Goal: Information Seeking & Learning: Learn about a topic

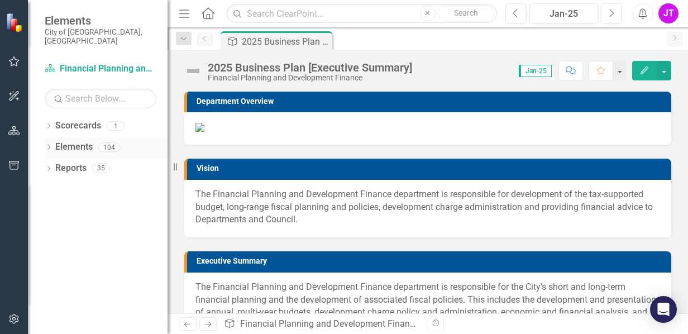
click at [47, 144] on div "Dropdown" at bounding box center [49, 148] width 8 height 9
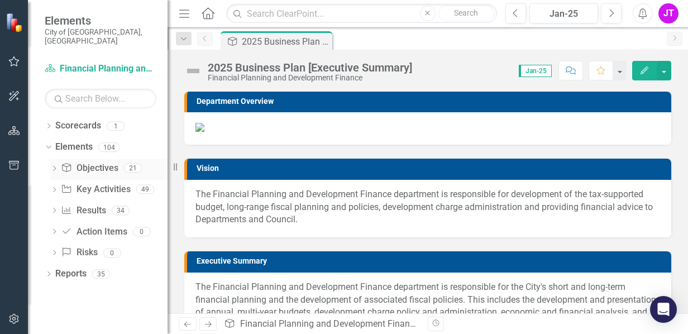
click at [95, 162] on link "Objective Objectives" at bounding box center [89, 168] width 57 height 13
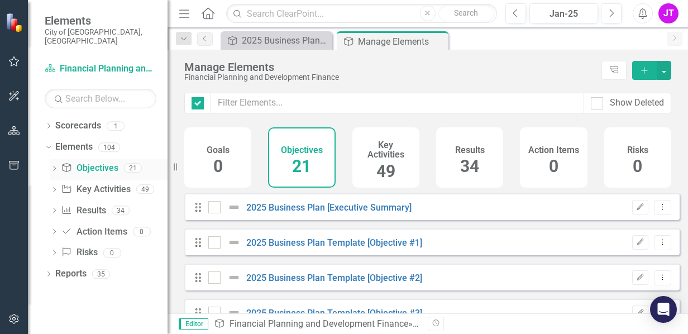
checkbox input "false"
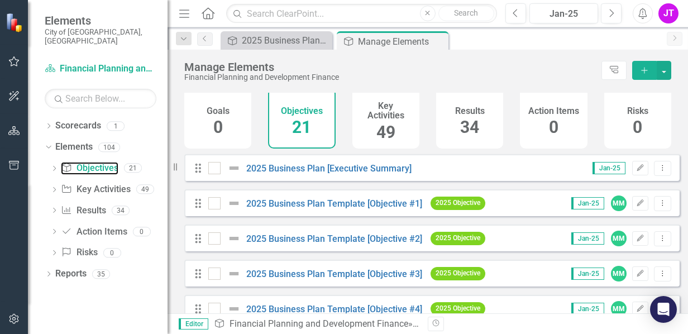
scroll to position [56, 0]
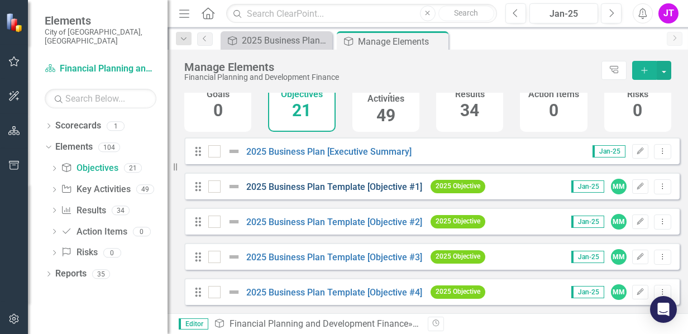
click at [305, 192] on link "2025 Business Plan Template [Objective #1]" at bounding box center [334, 186] width 176 height 11
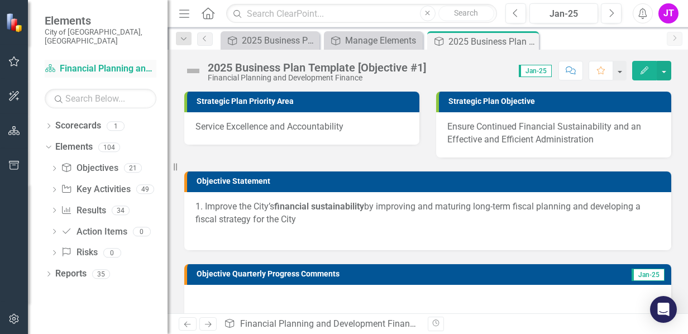
click at [127, 63] on link "Scorecard Financial Planning and Development Finance" at bounding box center [101, 69] width 112 height 13
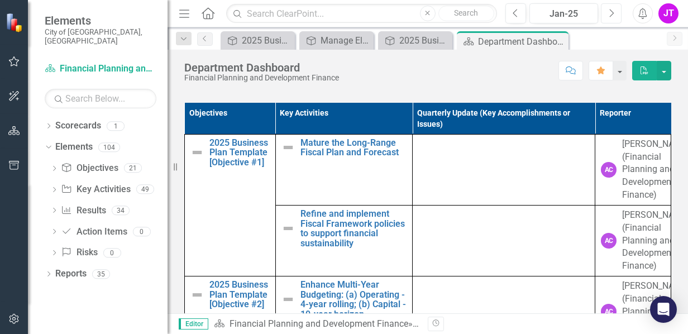
click at [612, 18] on icon "Next" at bounding box center [611, 13] width 6 height 10
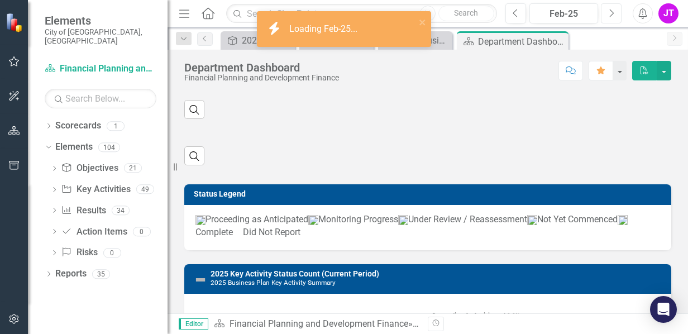
click at [612, 18] on icon "Next" at bounding box center [611, 13] width 6 height 10
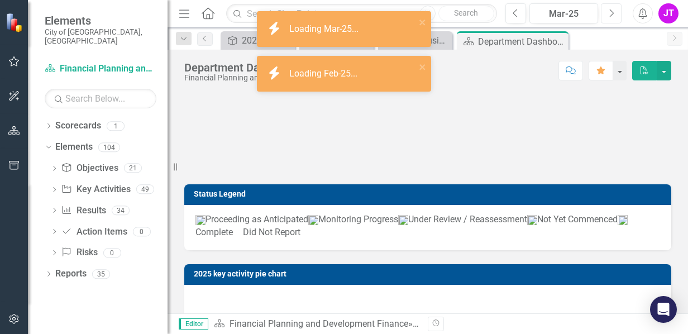
click at [612, 18] on icon "Next" at bounding box center [611, 13] width 6 height 10
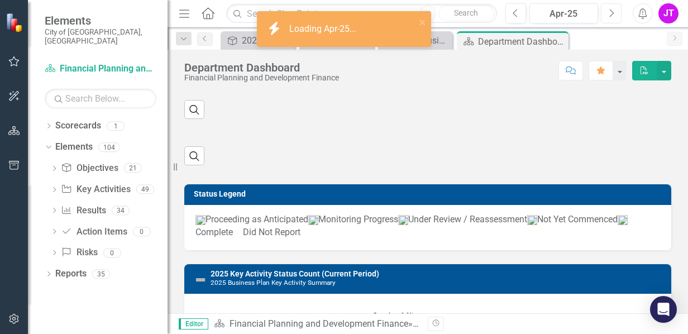
click at [612, 18] on icon "Next" at bounding box center [611, 13] width 6 height 10
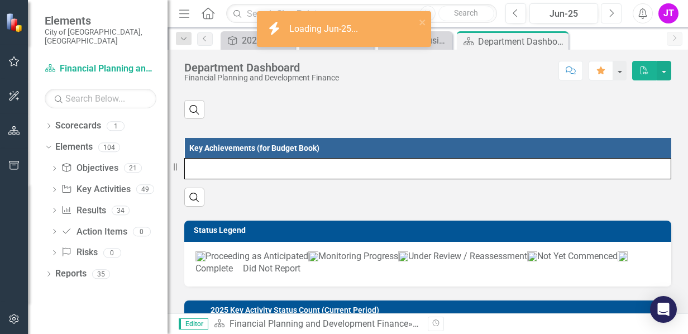
click at [612, 18] on icon "Next" at bounding box center [611, 13] width 6 height 10
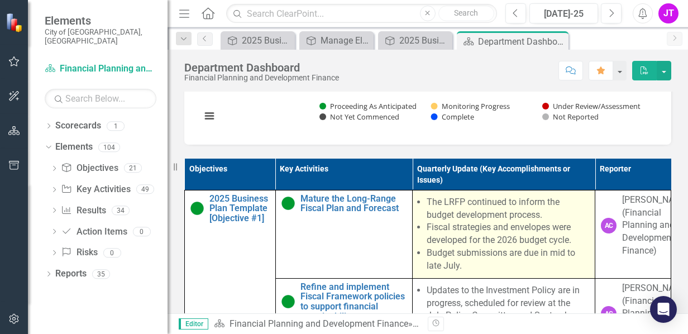
click at [466, 247] on li "Fiscal strategies and envelopes were developed for the 2026 budget cycle." at bounding box center [507, 234] width 162 height 26
drag, startPoint x: 420, startPoint y: 213, endPoint x: 457, endPoint y: 256, distance: 56.2
click at [457, 256] on ul "The LRFP continued to inform the budget development process. Fiscal strategies …" at bounding box center [507, 234] width 162 height 76
drag, startPoint x: 452, startPoint y: 252, endPoint x: 437, endPoint y: 255, distance: 15.2
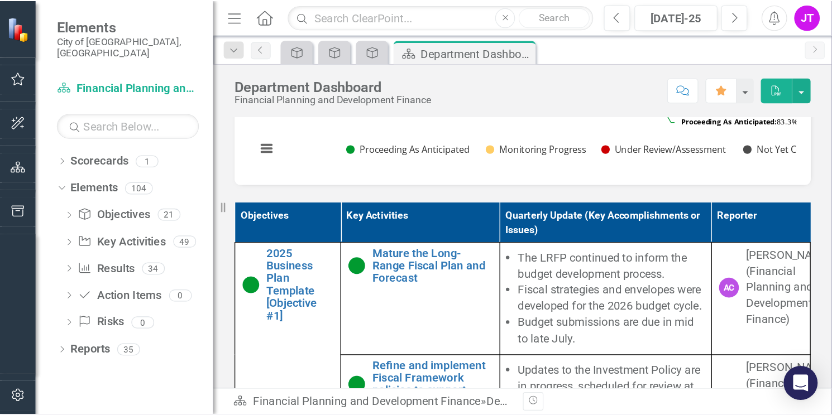
scroll to position [433, 0]
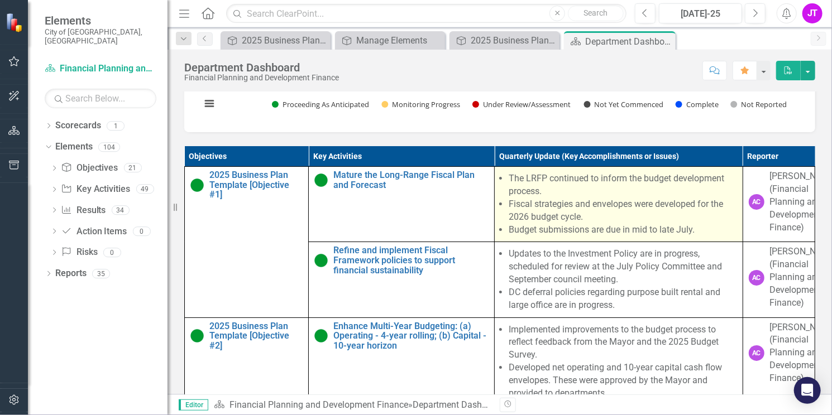
drag, startPoint x: 571, startPoint y: 237, endPoint x: 547, endPoint y: 256, distance: 31.4
click at [547, 237] on li "Budget submissions are due in mid to late July." at bounding box center [623, 230] width 228 height 13
click at [555, 224] on li "Fiscal strategies and envelopes were developed for the 2026 budget cycle." at bounding box center [623, 211] width 228 height 26
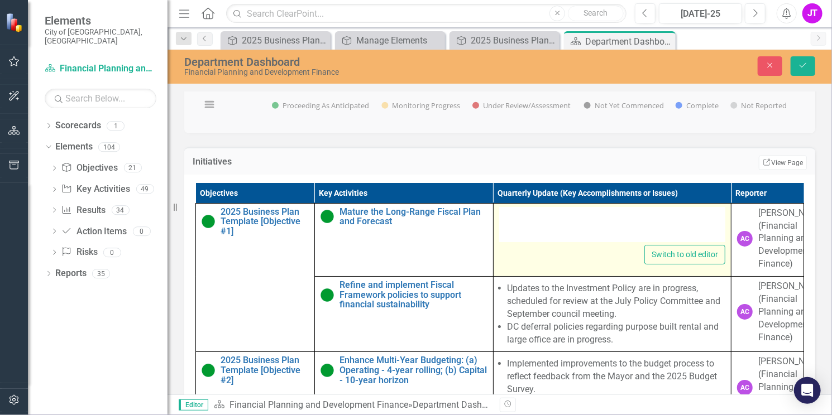
type textarea "<ul> <li>The LRFP continued to inform the budget development process.</li> <li>…"
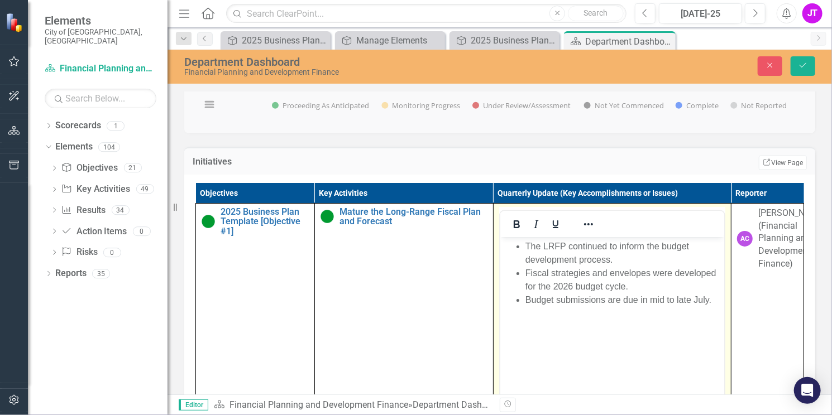
scroll to position [0, 0]
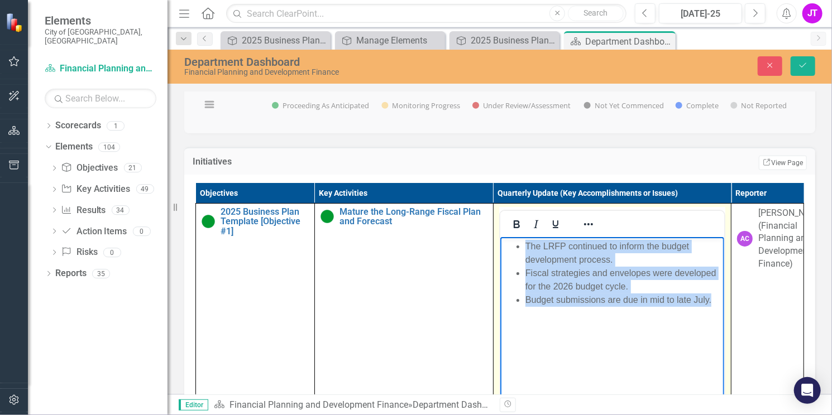
drag, startPoint x: 711, startPoint y: 303, endPoint x: 512, endPoint y: 243, distance: 207.5
click at [512, 243] on ul "The LRFP continued to inform the budget development process. Fiscal strategies …" at bounding box center [611, 272] width 219 height 67
drag, startPoint x: 512, startPoint y: 243, endPoint x: 557, endPoint y: 261, distance: 48.6
copy ul "The LRFP continued to inform the budget development process. Fiscal strategies …"
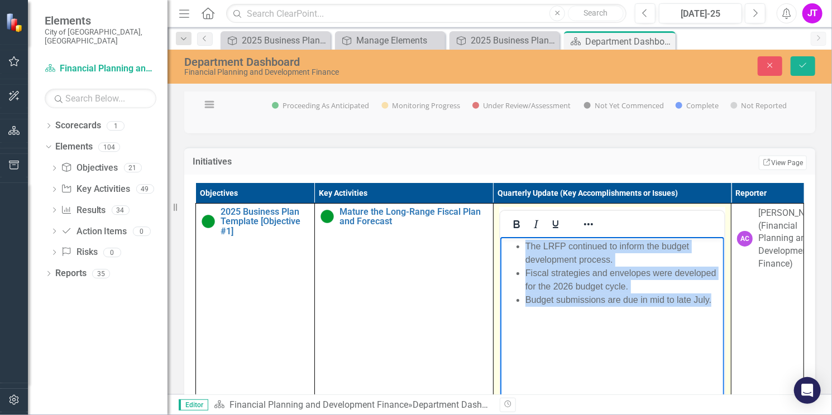
copy ul "The LRFP continued to inform the budget development process. Fiscal strategies …"
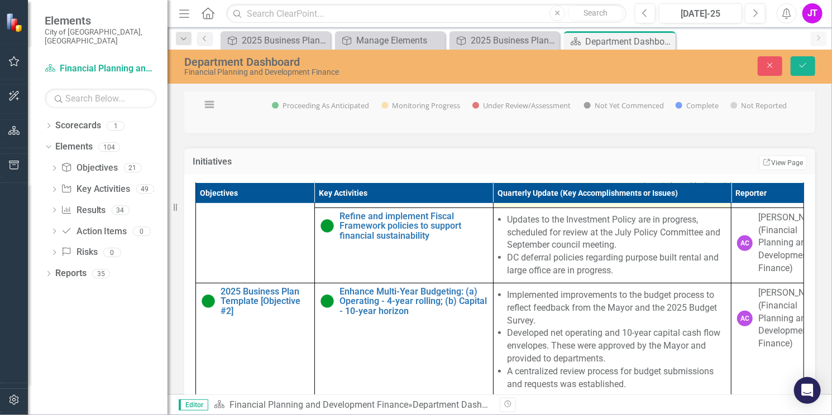
scroll to position [279, 0]
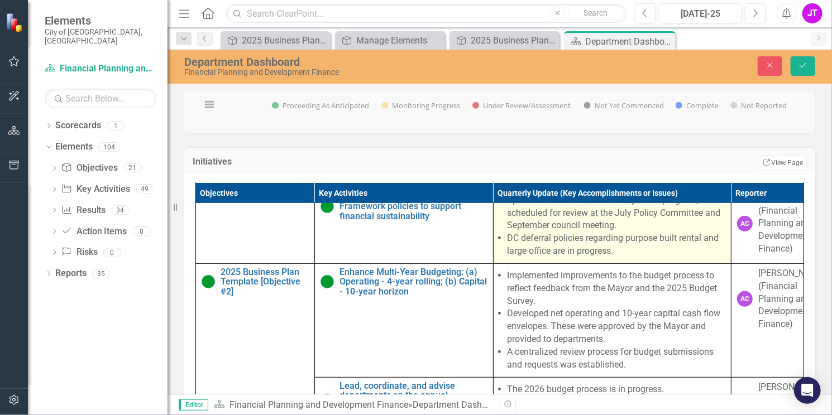
click at [544, 258] on li "DC deferral policies regarding purpose built rental and large office are in pro…" at bounding box center [616, 245] width 218 height 26
click at [548, 258] on li "DC deferral policies regarding purpose built rental and large office are in pro…" at bounding box center [616, 245] width 218 height 26
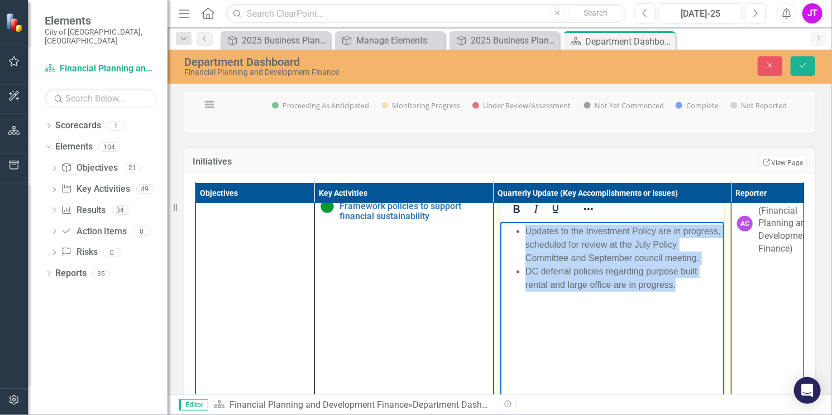
drag, startPoint x: 523, startPoint y: 231, endPoint x: 687, endPoint y: 307, distance: 180.6
click at [687, 307] on body "Updates to the Investment Policy are in progress, scheduled for review at the J…" at bounding box center [612, 305] width 224 height 167
drag, startPoint x: 687, startPoint y: 307, endPoint x: 542, endPoint y: 252, distance: 154.6
copy ul "Updates to the Investment Policy are in progress, scheduled for review at the J…"
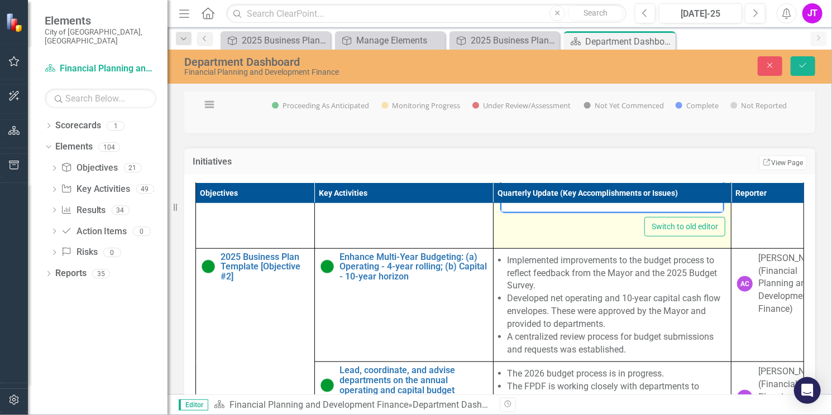
scroll to position [502, 0]
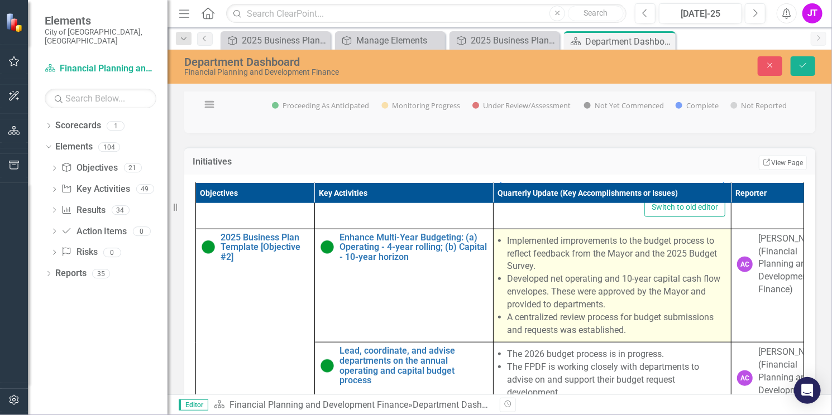
click at [521, 308] on li "Developed net operating and 10-year capital cash flow envelopes. These were app…" at bounding box center [616, 292] width 218 height 39
click at [540, 311] on li "Developed net operating and 10-year capital cash flow envelopes. These were app…" at bounding box center [616, 292] width 218 height 39
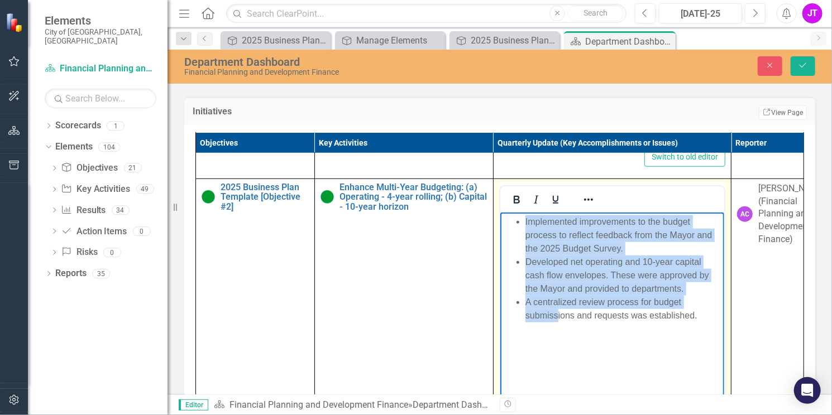
scroll to position [510, 0]
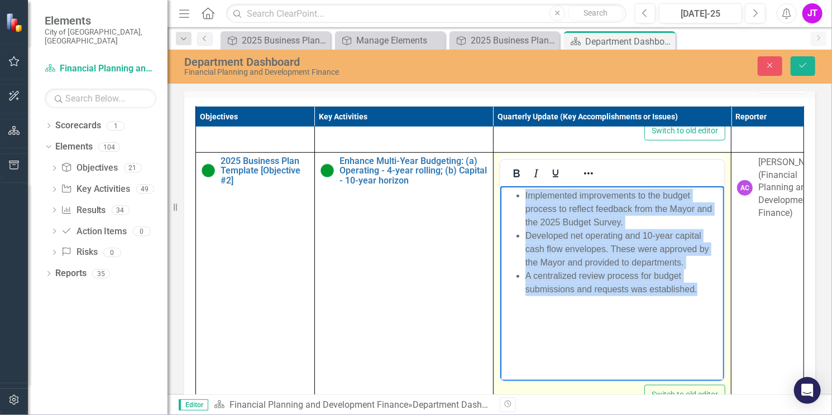
drag, startPoint x: 523, startPoint y: 196, endPoint x: 704, endPoint y: 310, distance: 213.9
click at [687, 310] on body "Implemented improvements to the budget process to reflect feedback from the May…" at bounding box center [612, 269] width 224 height 167
copy ul "Implemented improvements to the budget process to reflect feedback from the May…"
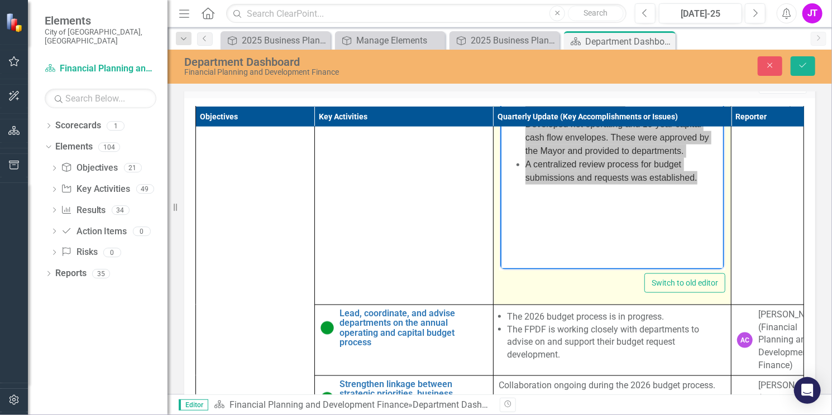
scroll to position [670, 0]
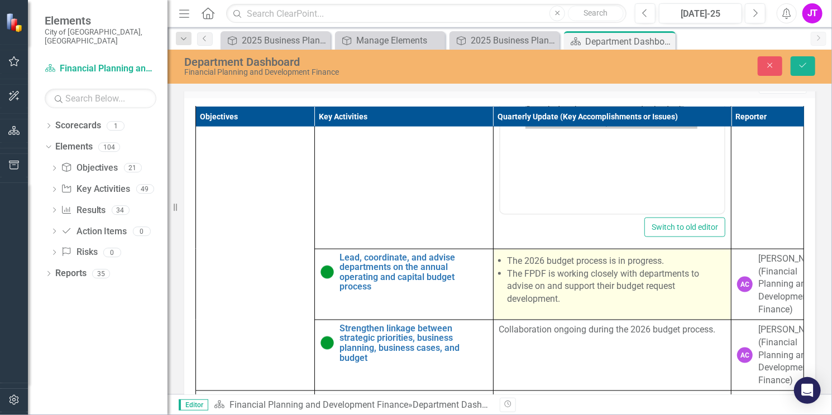
click at [513, 268] on li "The 2026 budget process is in progress." at bounding box center [616, 261] width 218 height 13
click at [533, 306] on li "The FPDF is working closely with departments to advise on and support their bud…" at bounding box center [616, 287] width 218 height 39
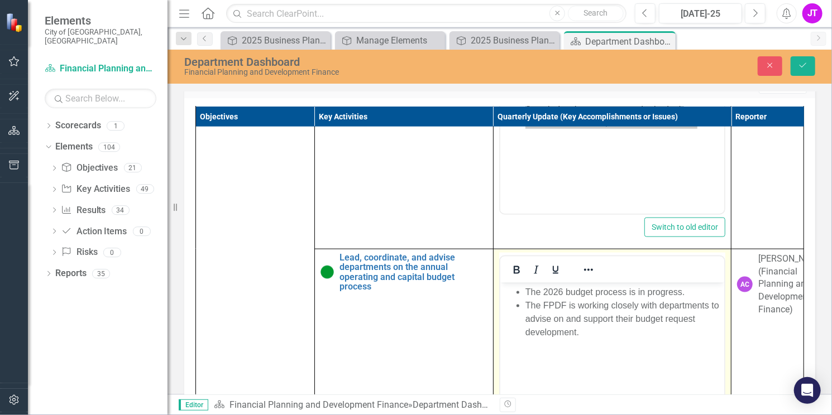
scroll to position [0, 0]
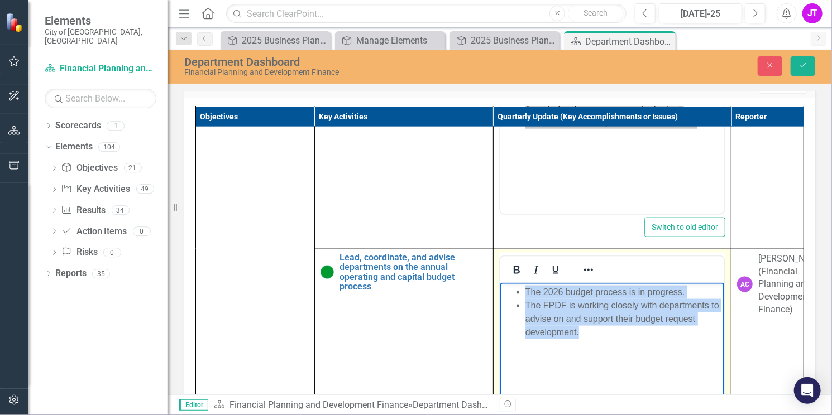
drag, startPoint x: 524, startPoint y: 290, endPoint x: 586, endPoint y: 339, distance: 78.6
click at [586, 333] on body "The 2026 budget process is in progress. The FPDF is working closely with depart…" at bounding box center [612, 365] width 224 height 167
copy ul "The 2026 budget process is in progress. The FPDF is working closely with depart…"
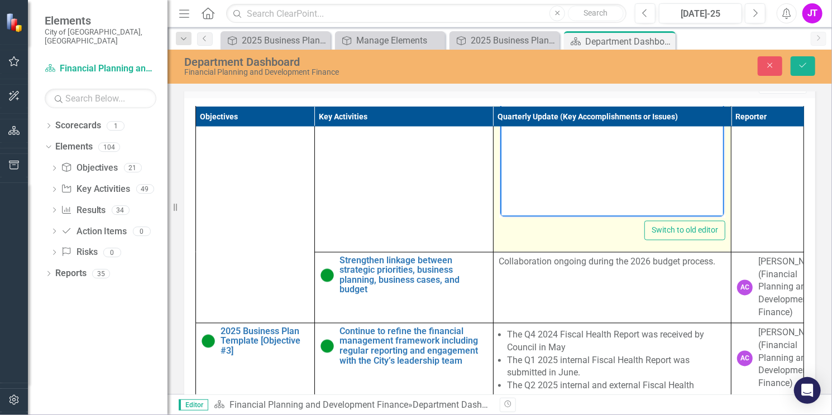
scroll to position [949, 0]
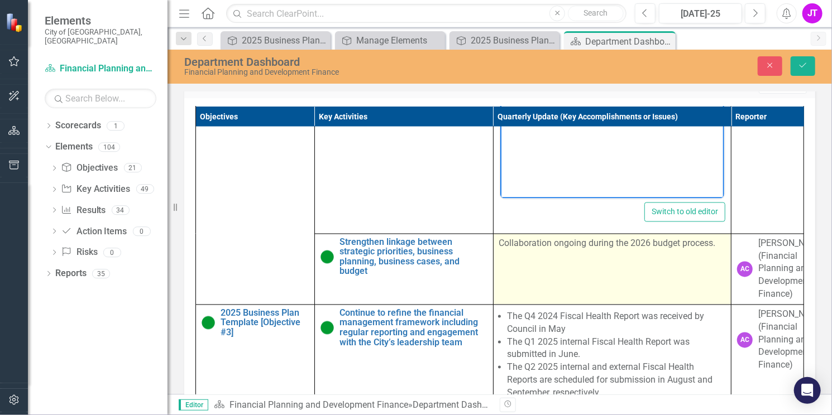
click at [526, 291] on td "Collaboration ongoing during the 2026 budget process." at bounding box center [612, 269] width 238 height 71
click at [523, 287] on td "Collaboration ongoing during the 2026 budget process." at bounding box center [612, 269] width 238 height 71
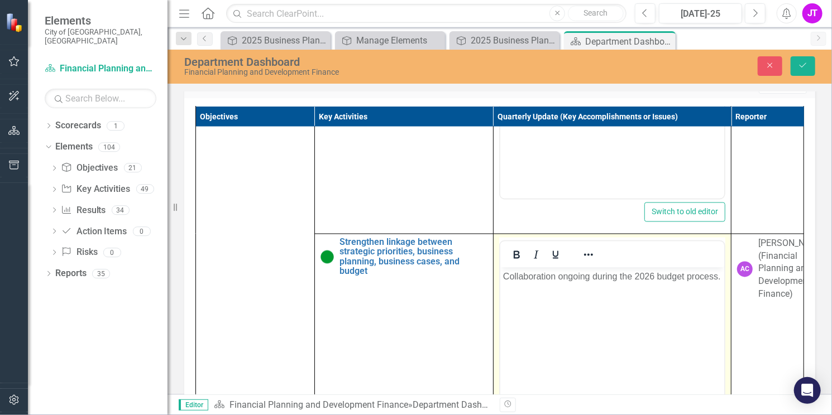
scroll to position [0, 0]
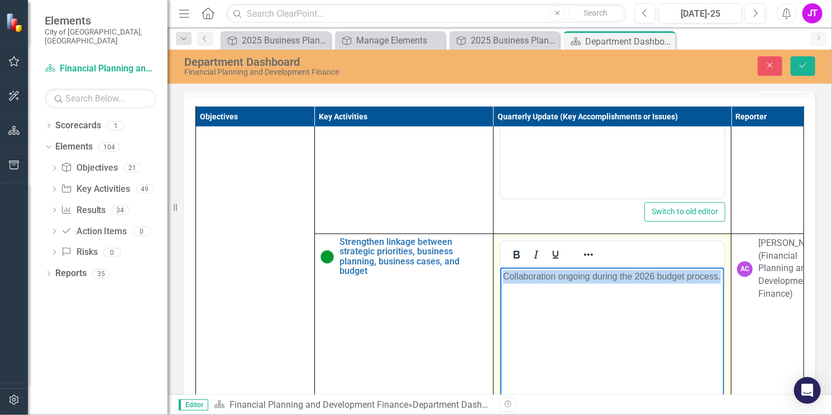
drag, startPoint x: 540, startPoint y: 294, endPoint x: 499, endPoint y: 279, distance: 44.3
click at [500, 279] on html "Collaboration ongoing during the 2026 budget process." at bounding box center [612, 350] width 224 height 167
copy p "Collaboration ongoing during the 2026 budget process."
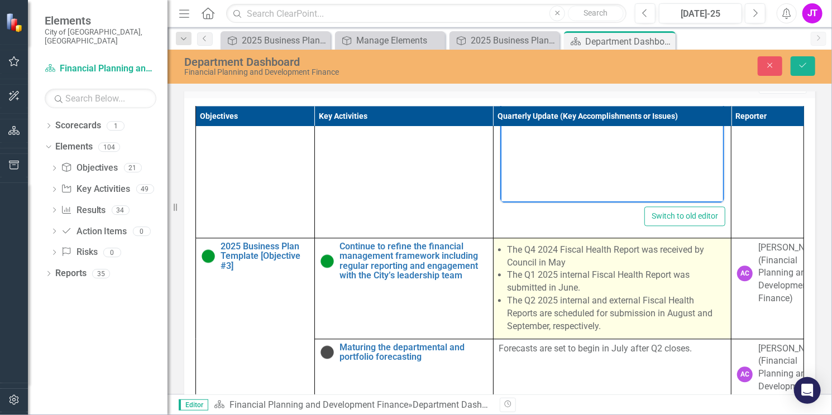
scroll to position [1228, 0]
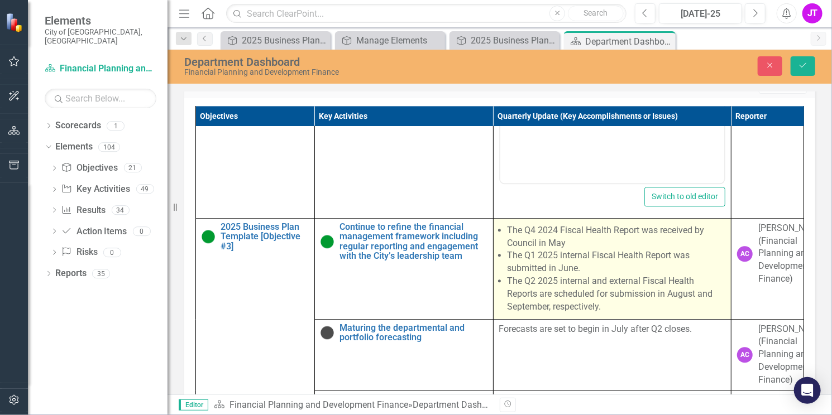
click at [552, 314] on li "The Q2 2025 internal and external Fiscal Health Reports are scheduled for submi…" at bounding box center [616, 295] width 218 height 39
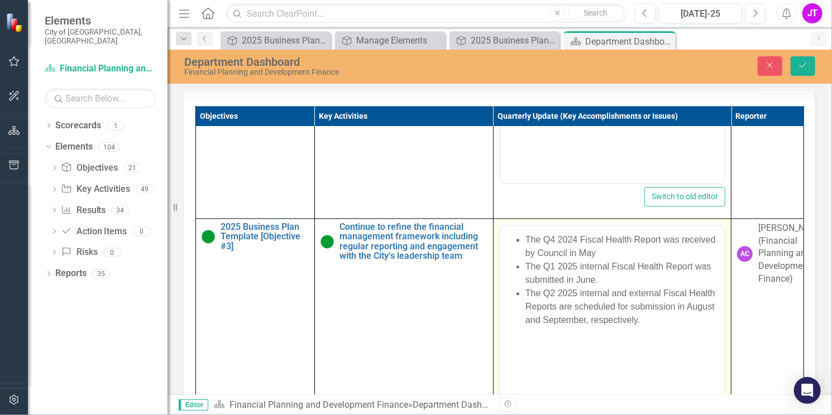
scroll to position [0, 0]
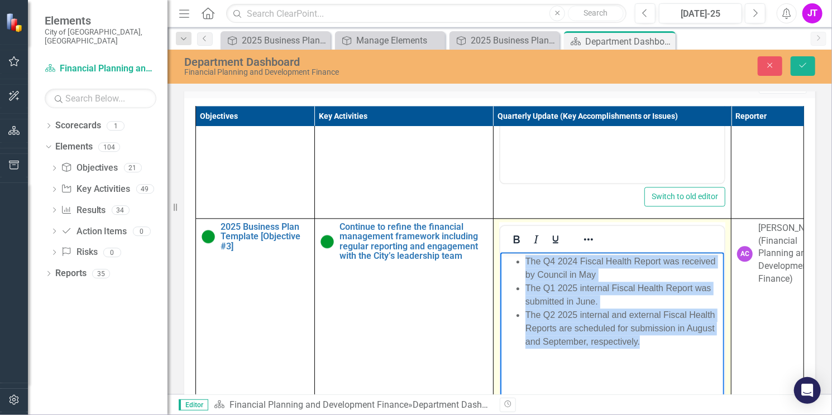
drag, startPoint x: 525, startPoint y: 263, endPoint x: 650, endPoint y: 351, distance: 152.6
click at [650, 333] on body "The Q4 2024 Fiscal Health Report was received by Council in May The Q1 2025 int…" at bounding box center [612, 335] width 224 height 167
copy ul "The Q4 2024 Fiscal Health Report was received by Council in May The Q1 2025 int…"
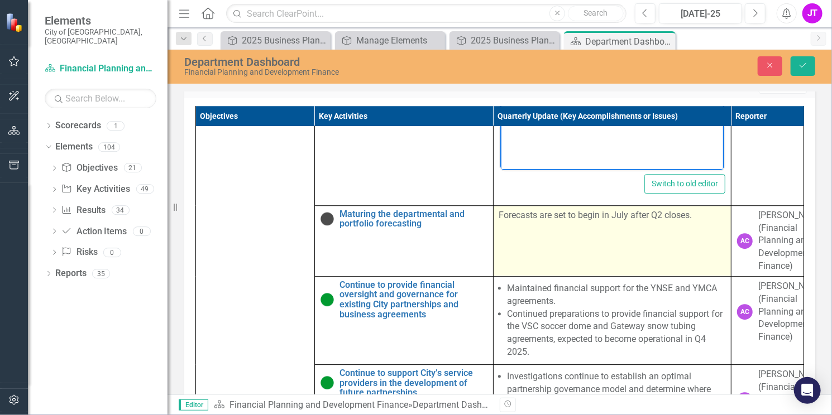
scroll to position [1507, 0]
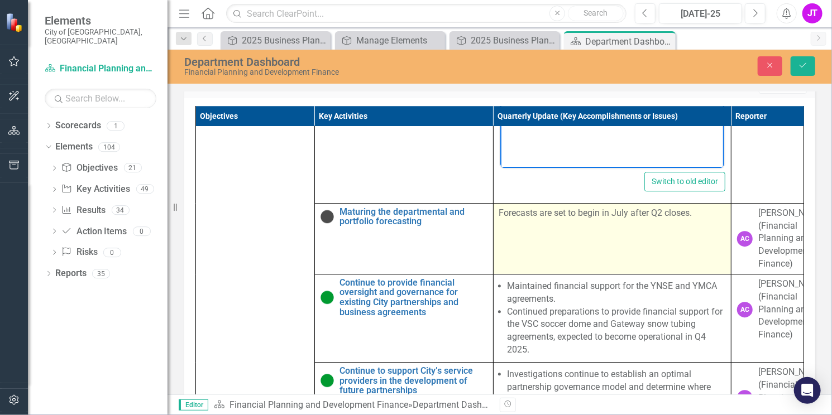
click at [545, 272] on td "Forecasts are set to begin in July after Q2 closes." at bounding box center [612, 239] width 238 height 71
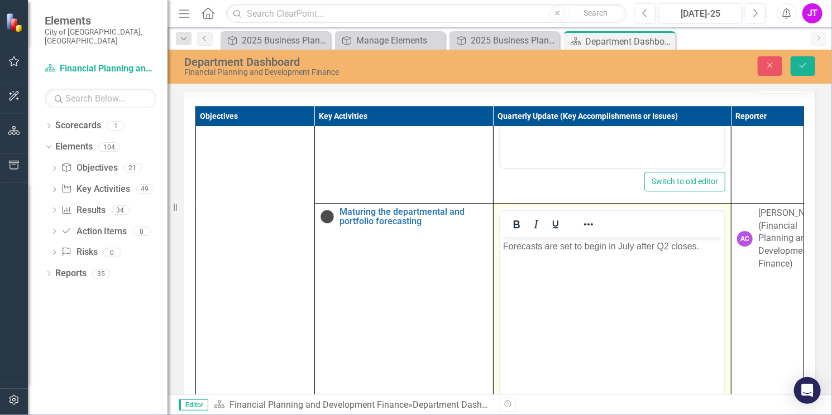
scroll to position [0, 0]
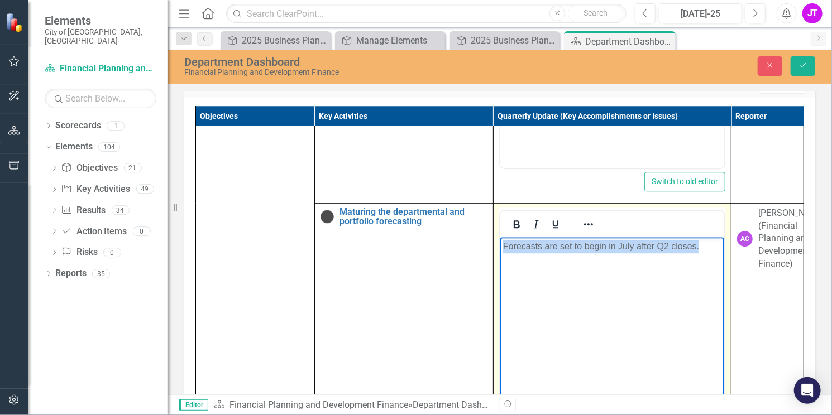
drag, startPoint x: 701, startPoint y: 250, endPoint x: 495, endPoint y: 246, distance: 206.6
click at [500, 246] on html "Forecasts are set to begin in July after Q2 closes." at bounding box center [612, 320] width 224 height 167
copy p "Forecasts are set to begin in July after Q2 closes."
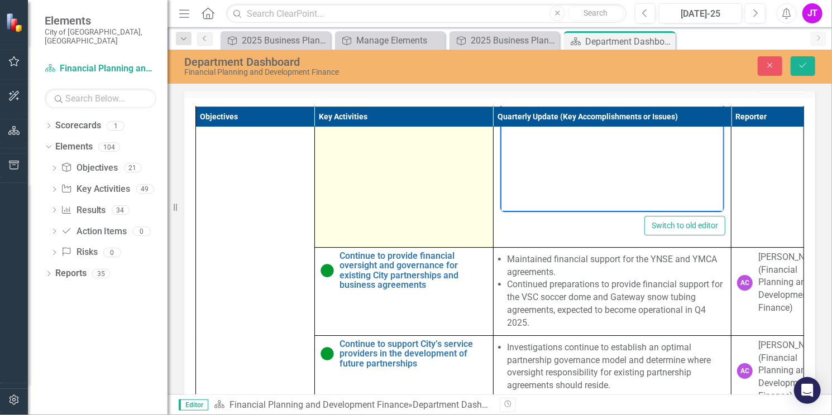
scroll to position [1731, 0]
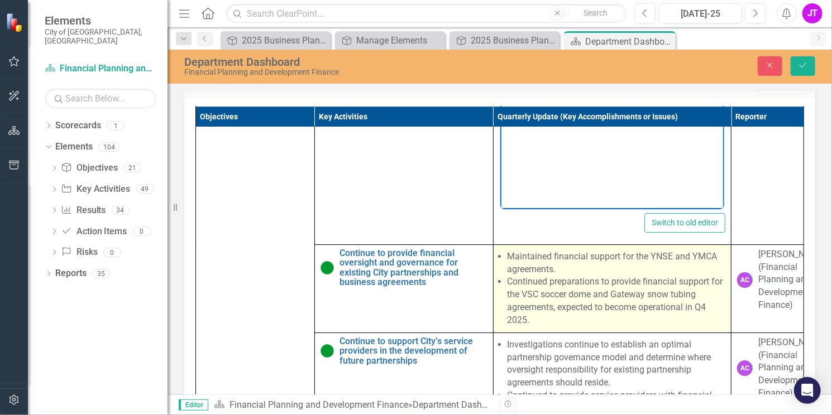
click at [540, 311] on li "Continued preparations to provide financial support for the VSC soccer dome and…" at bounding box center [616, 301] width 218 height 51
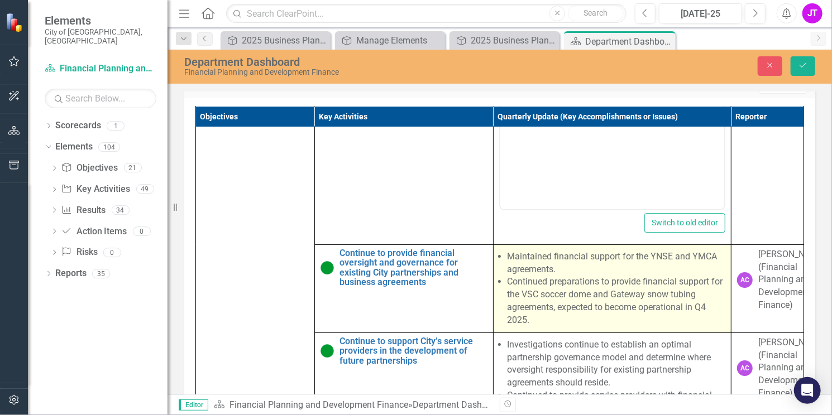
click at [540, 311] on li "Continued preparations to provide financial support for the VSC soccer dome and…" at bounding box center [616, 301] width 218 height 51
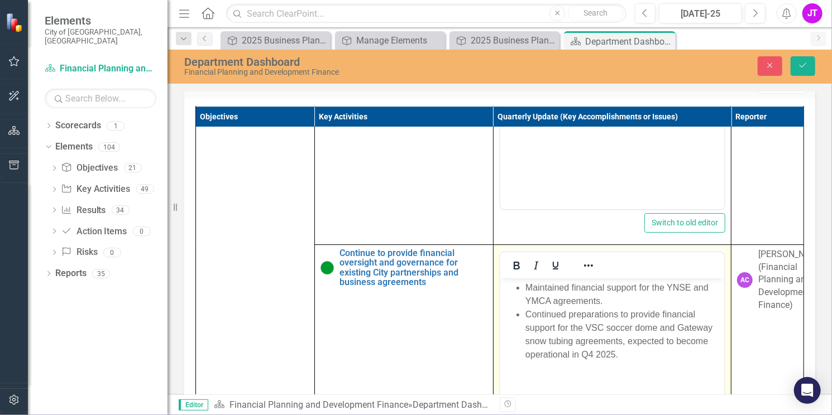
scroll to position [1786, 0]
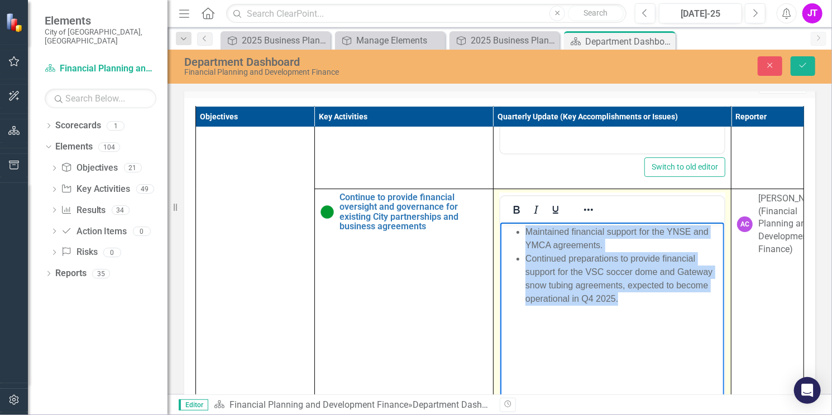
drag, startPoint x: 623, startPoint y: 301, endPoint x: 518, endPoint y: 228, distance: 127.9
click at [518, 228] on ul "Maintained financial support for the YNSE and YMCA agreements. Continued prepar…" at bounding box center [611, 265] width 219 height 80
copy ul "Maintained financial support for the YNSE and YMCA agreements. Continued prepar…"
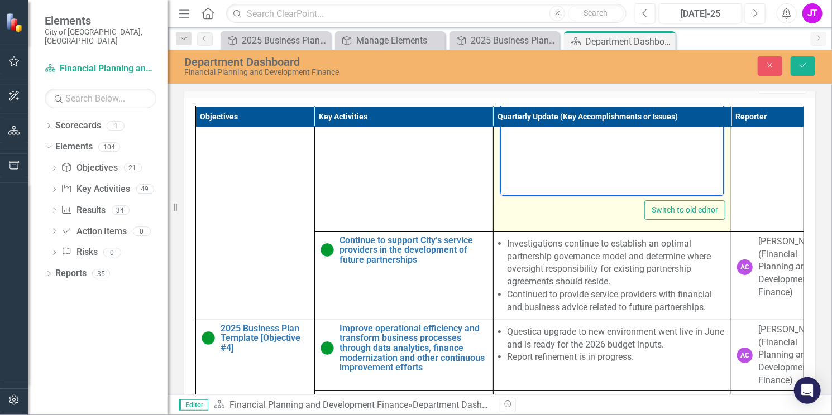
scroll to position [2010, 0]
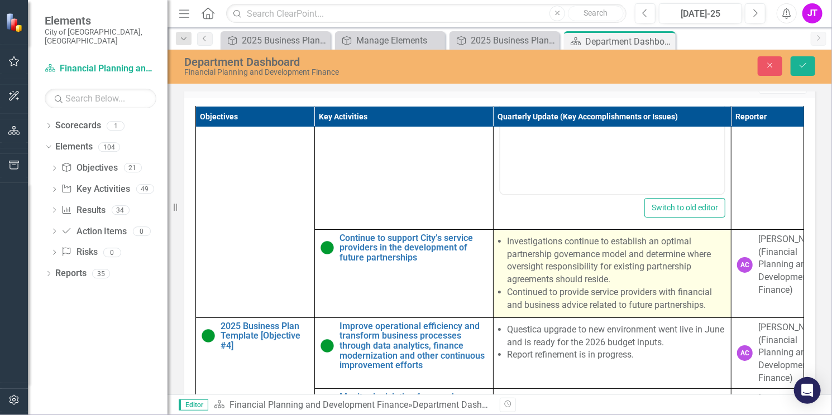
click at [537, 286] on li "Investigations continue to establish an optimal partnership governance model an…" at bounding box center [616, 261] width 218 height 51
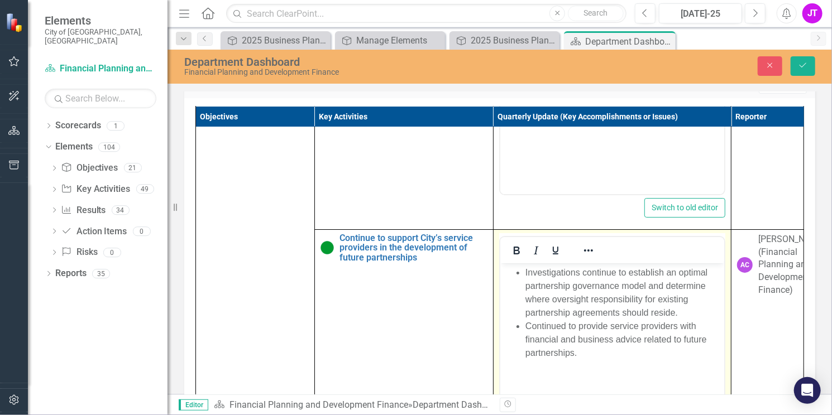
scroll to position [0, 0]
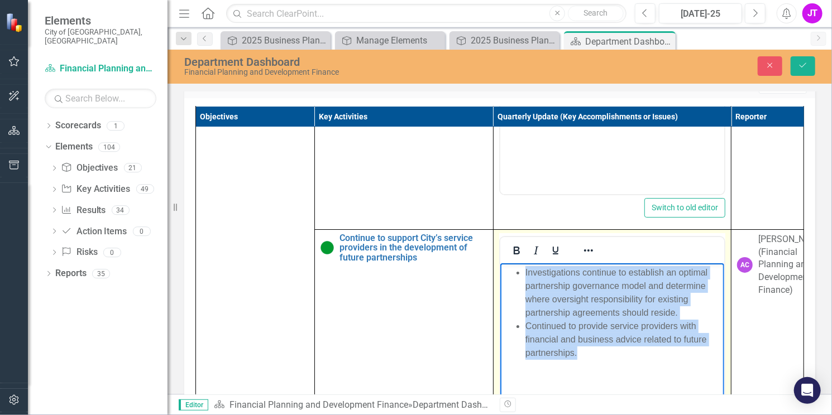
drag, startPoint x: 522, startPoint y: 273, endPoint x: 580, endPoint y: 352, distance: 98.3
click at [580, 333] on ul "Investigations continue to establish an optimal partnership governance model an…" at bounding box center [611, 313] width 219 height 94
drag, startPoint x: 580, startPoint y: 352, endPoint x: 548, endPoint y: 311, distance: 52.0
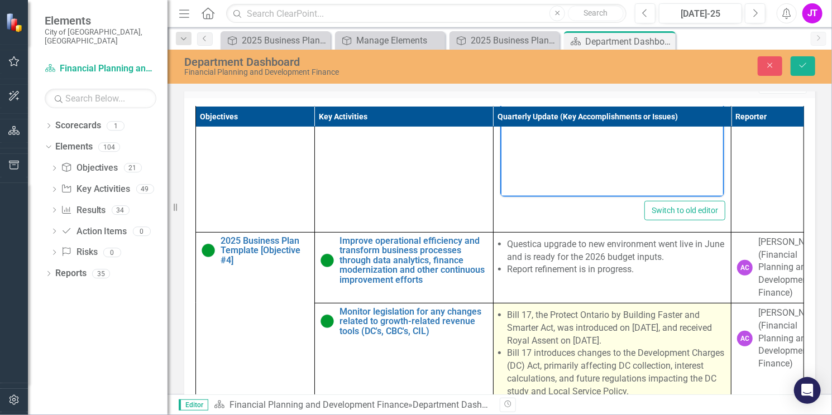
scroll to position [2289, 0]
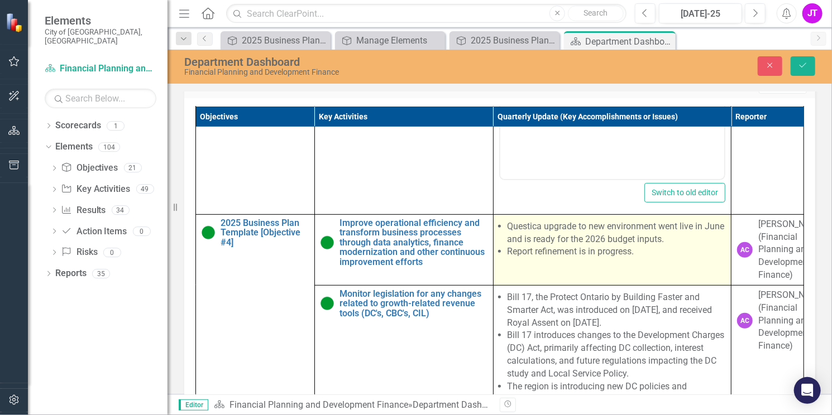
click at [538, 285] on td "Questica upgrade to new environment went live in June and is ready for the 2026…" at bounding box center [612, 249] width 238 height 71
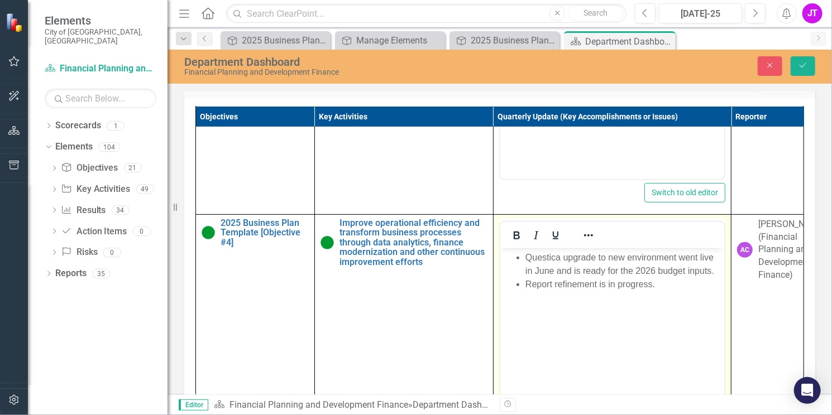
scroll to position [0, 0]
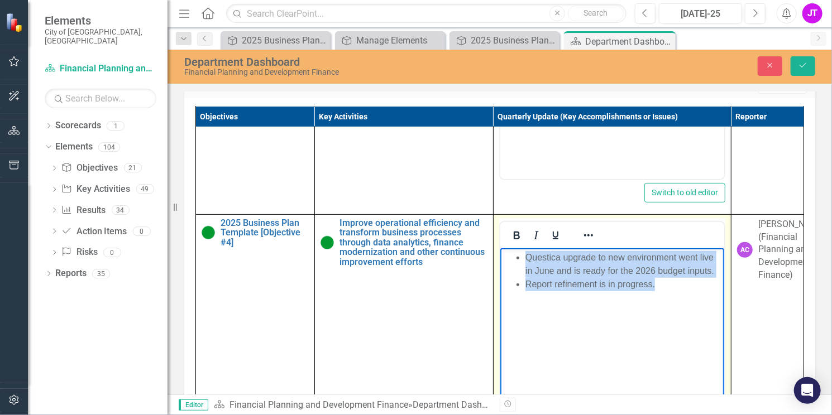
drag, startPoint x: 525, startPoint y: 256, endPoint x: 667, endPoint y: 311, distance: 152.0
click at [667, 311] on body "Questica upgrade to new environment went live in June and is ready for the 2026…" at bounding box center [612, 331] width 224 height 167
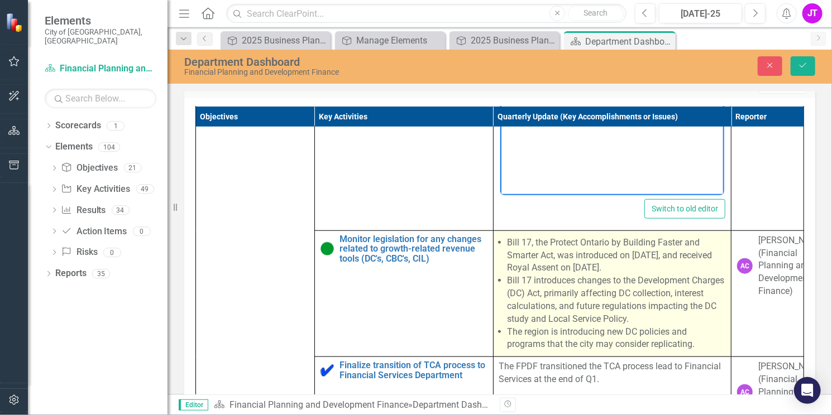
scroll to position [2543, 0]
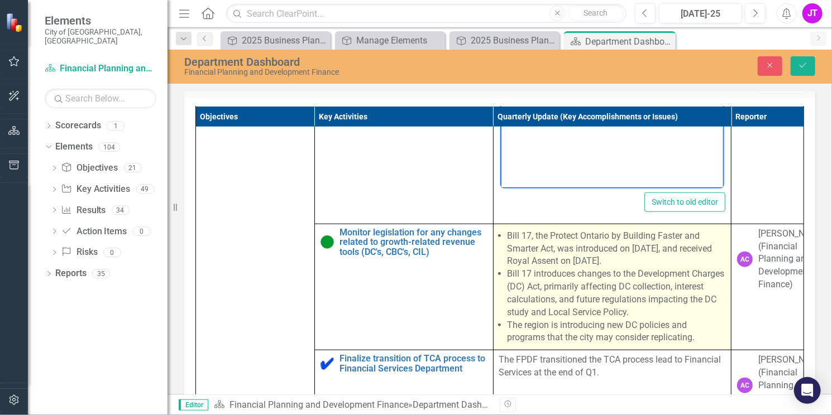
click at [543, 301] on li "Bill 17 introduces changes to the Development Charges (DC) Act, primarily affec…" at bounding box center [616, 293] width 218 height 51
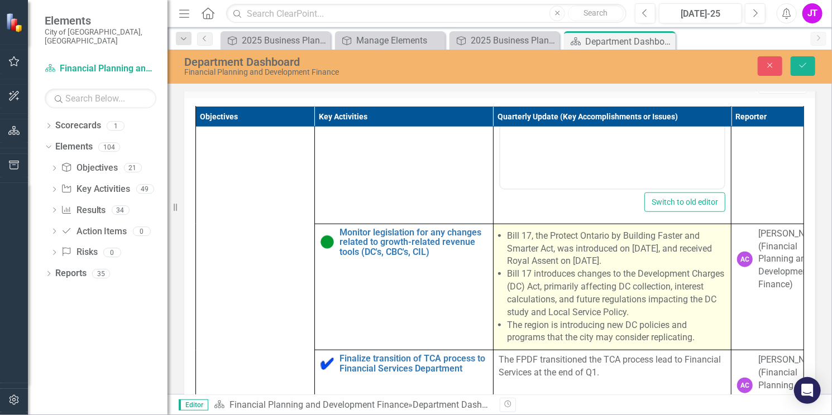
click at [543, 301] on li "Bill 17 introduces changes to the Development Charges (DC) Act, primarily affec…" at bounding box center [616, 293] width 218 height 51
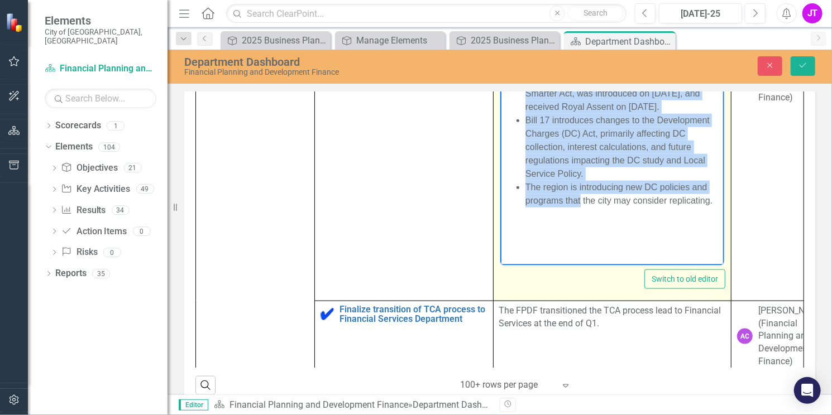
scroll to position [596, 0]
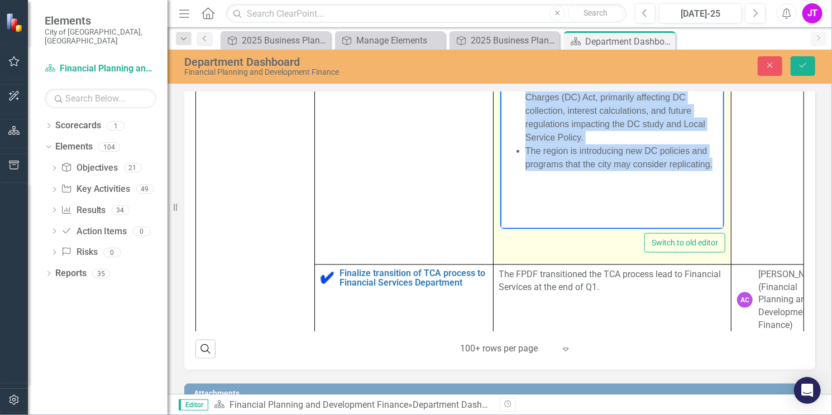
drag, startPoint x: 524, startPoint y: 42, endPoint x: 714, endPoint y: 184, distance: 237.4
click at [687, 184] on body "Bill 17, the Protect Ontario by Building Faster and Smarter Act, was introduced…" at bounding box center [612, 117] width 224 height 167
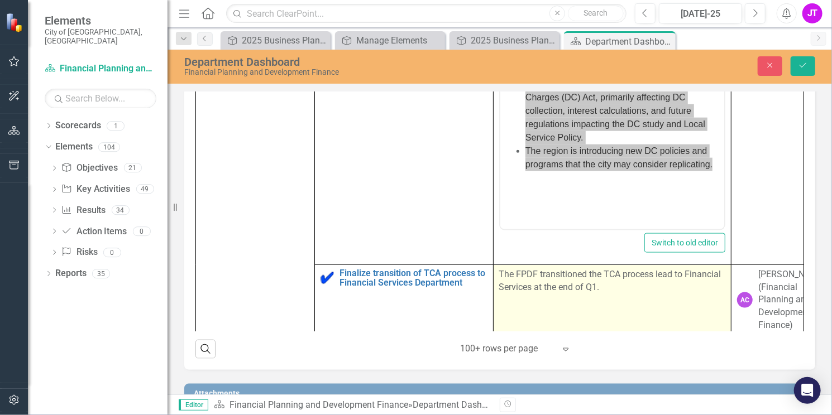
click at [536, 294] on p "The FPDF transitioned the TCA process lead to Financial Services at the end of …" at bounding box center [612, 282] width 227 height 26
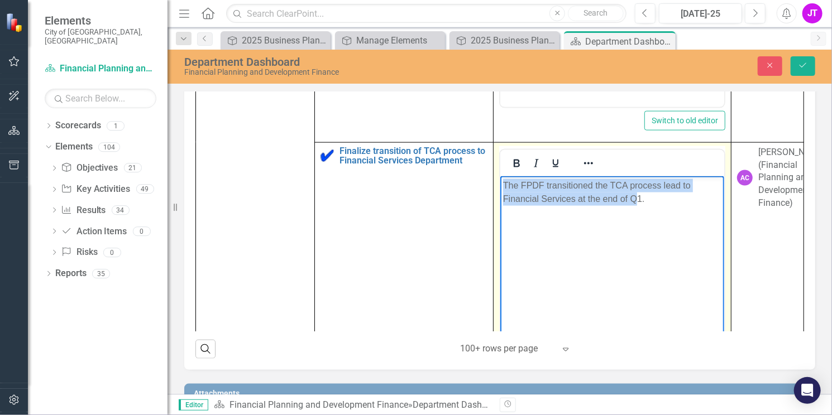
scroll to position [2855, 0]
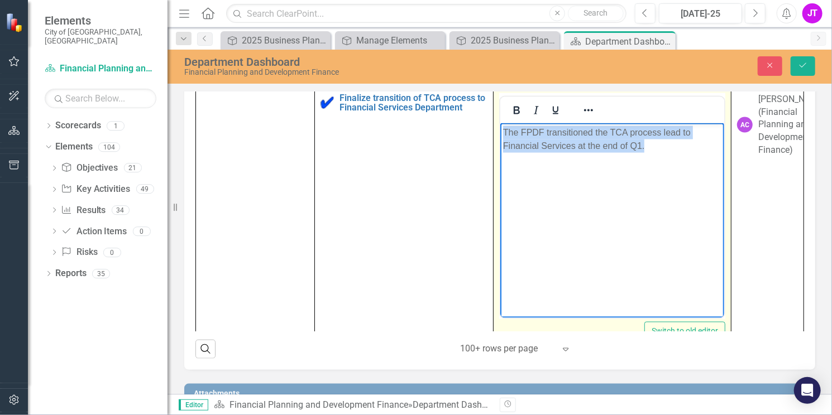
drag, startPoint x: 505, startPoint y: 133, endPoint x: 666, endPoint y: 163, distance: 163.6
click at [666, 163] on body "The FPDF transitioned the TCA process lead to Financial Services at the end of …" at bounding box center [612, 206] width 224 height 167
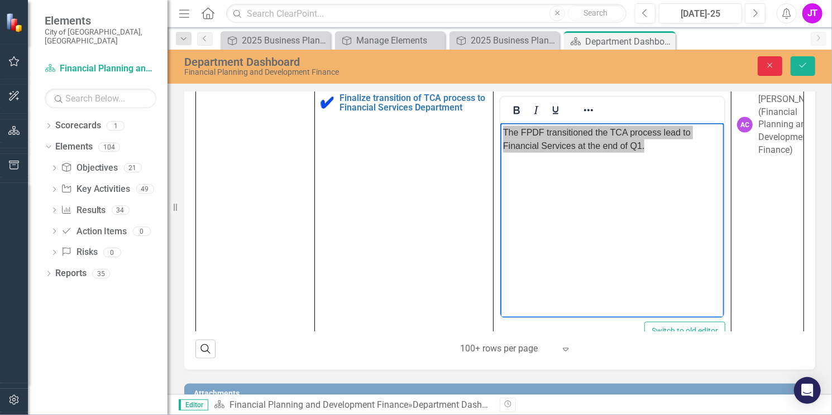
click at [687, 65] on button "Close" at bounding box center [770, 66] width 25 height 20
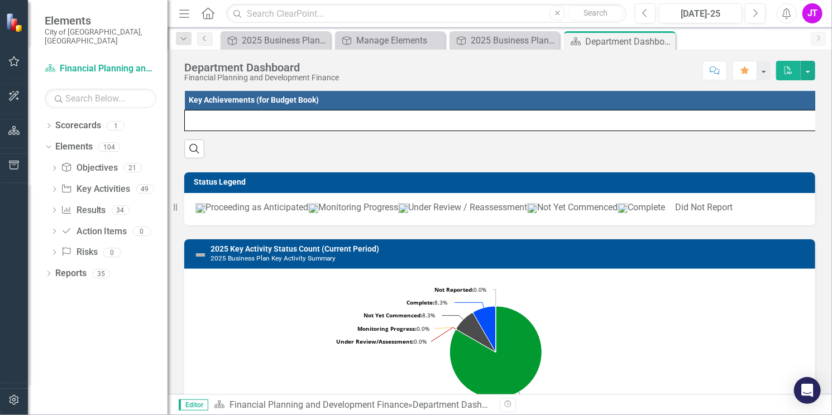
scroll to position [112, 0]
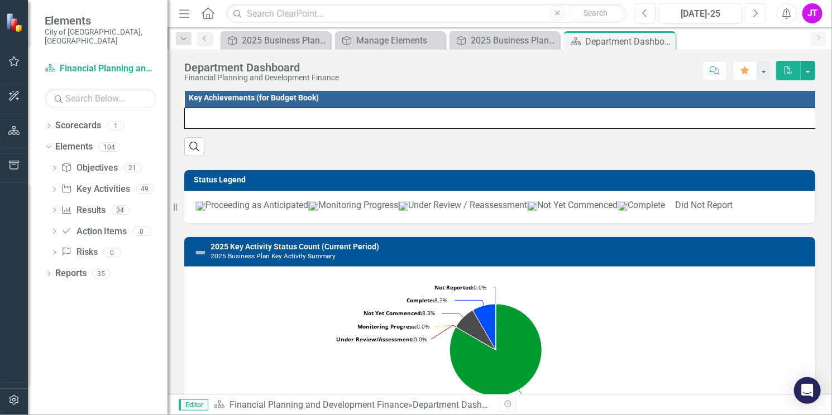
click at [687, 15] on button "Next" at bounding box center [755, 13] width 21 height 20
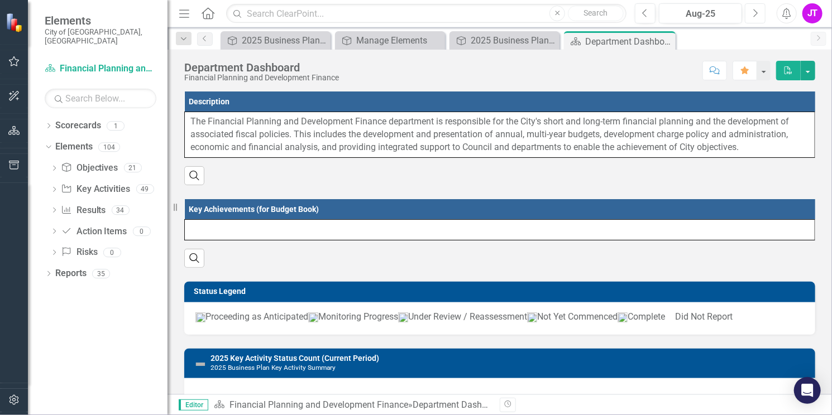
click at [687, 12] on icon "Next" at bounding box center [755, 13] width 6 height 10
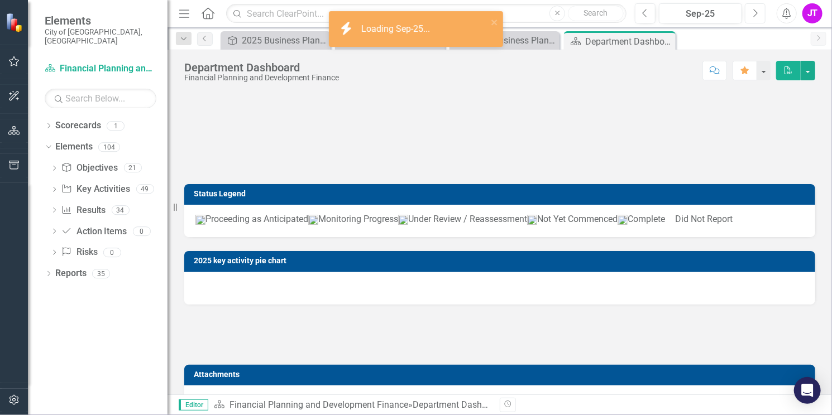
click at [687, 12] on icon "Next" at bounding box center [755, 13] width 6 height 10
